Goal: Find specific page/section: Find specific page/section

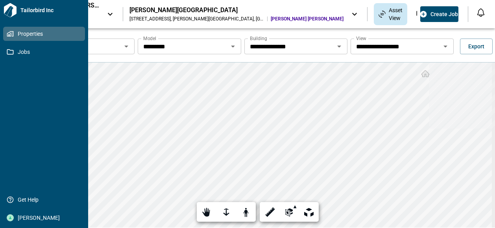
click at [23, 33] on span "Properties" at bounding box center [46, 34] width 64 height 8
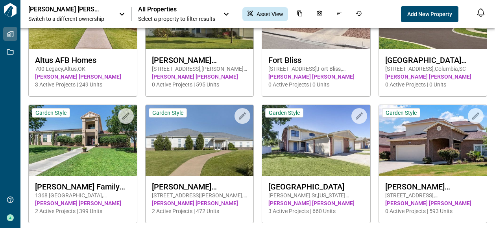
scroll to position [76, 0]
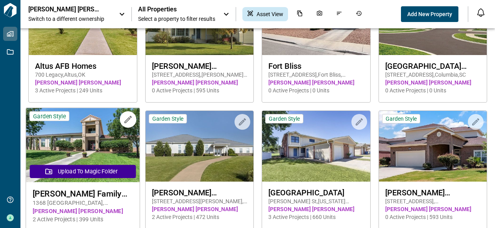
click at [90, 150] on img at bounding box center [82, 145] width 113 height 74
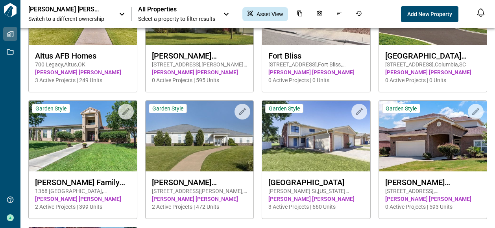
scroll to position [84, 0]
